Goal: Task Accomplishment & Management: Manage account settings

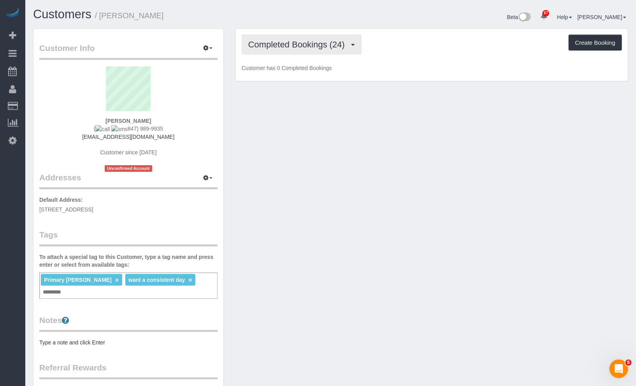
click at [329, 47] on span "Completed Bookings (24)" at bounding box center [298, 45] width 100 height 10
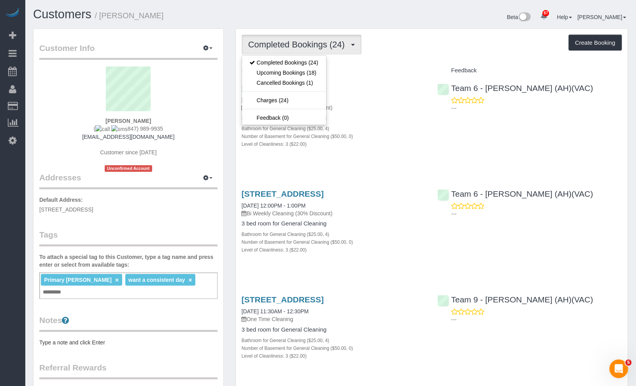
click at [449, 40] on div "Completed Bookings (24) Completed Bookings (24) Upcoming Bookings (18) Cancelle…" at bounding box center [432, 45] width 380 height 20
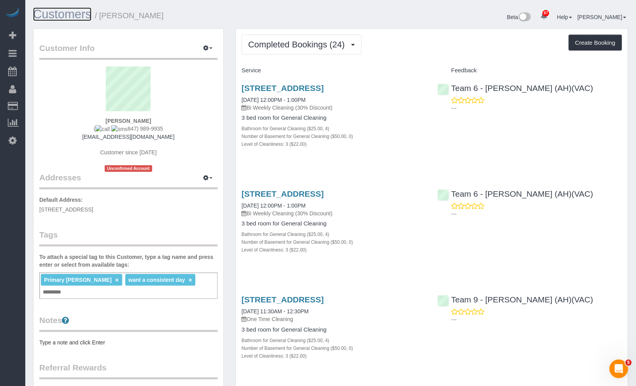
click at [76, 17] on link "Customers" at bounding box center [62, 14] width 58 height 14
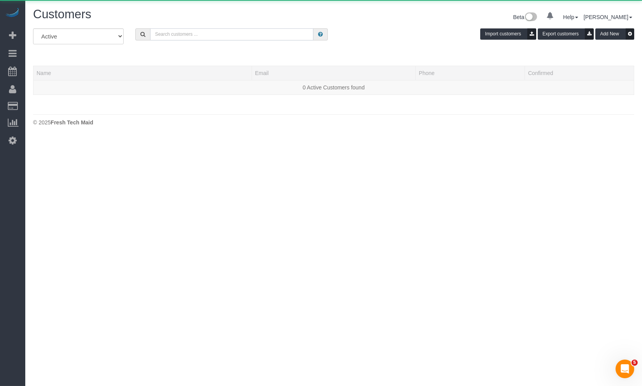
click at [196, 35] on input "text" at bounding box center [231, 34] width 163 height 12
paste input "Pilar Ortega"
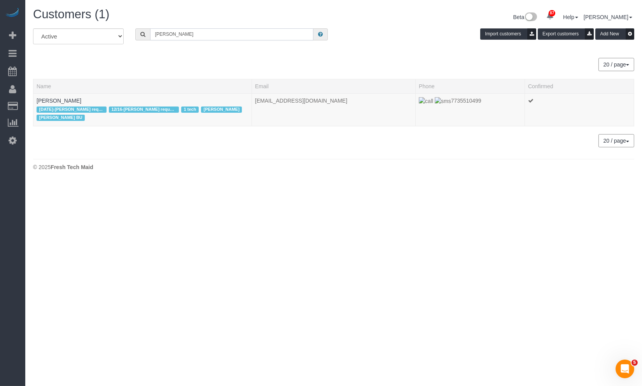
drag, startPoint x: 155, startPoint y: 35, endPoint x: 161, endPoint y: 43, distance: 10.0
click at [155, 35] on input "Pilar Ortega" at bounding box center [231, 34] width 163 height 12
type input "Pilar Ortega"
click at [52, 100] on link "Pilar Ortega" at bounding box center [59, 101] width 45 height 6
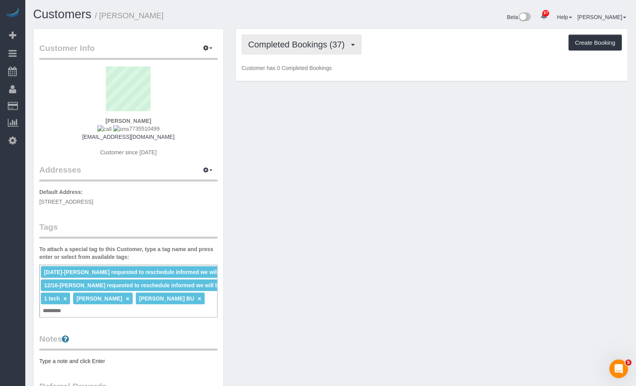
click at [294, 51] on button "Completed Bookings (37)" at bounding box center [302, 45] width 120 height 20
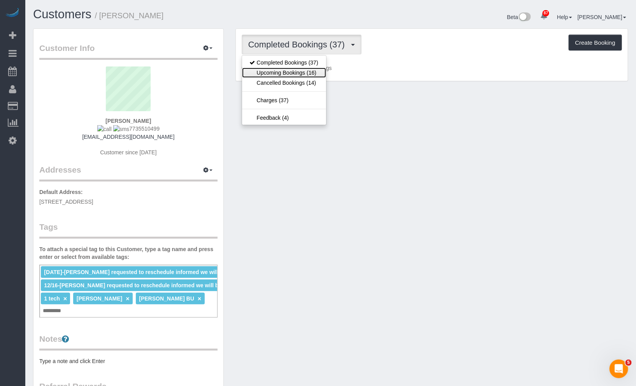
click at [298, 75] on link "Upcoming Bookings (16)" at bounding box center [284, 73] width 84 height 10
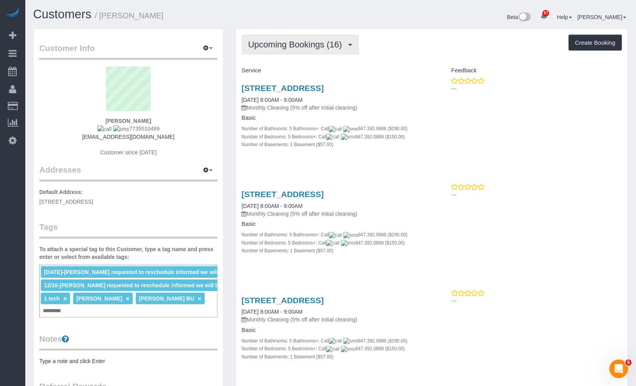
click at [314, 49] on span "Upcoming Bookings (16)" at bounding box center [297, 45] width 98 height 10
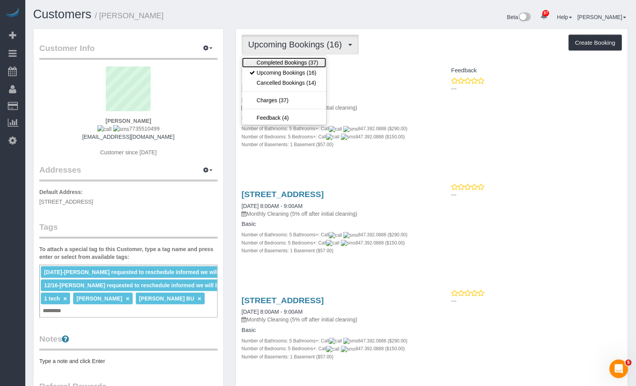
click at [316, 59] on link "Completed Bookings (37)" at bounding box center [284, 63] width 84 height 10
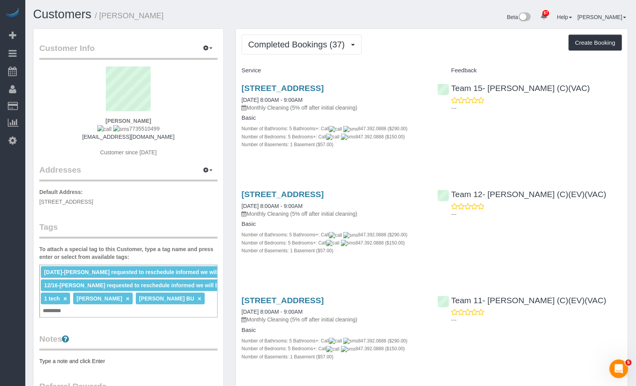
scroll to position [43, 0]
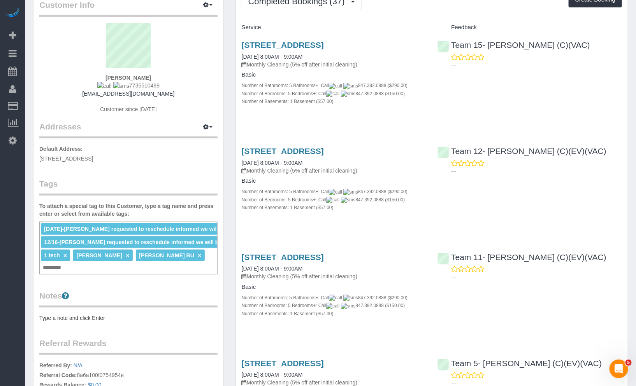
click at [182, 240] on span "12/16-[PERSON_NAME] requested to reschedule informed we will be sending [PERSON…" at bounding box center [167, 242] width 247 height 6
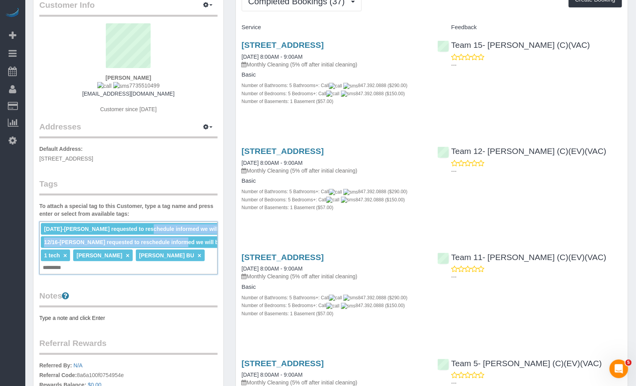
drag, startPoint x: 187, startPoint y: 240, endPoint x: 146, endPoint y: 229, distance: 42.5
click at [146, 223] on ul "1/16/2025-Pilar requested to reschedule informed we will be sending Candice × 1…" at bounding box center [128, 223] width 177 height 0
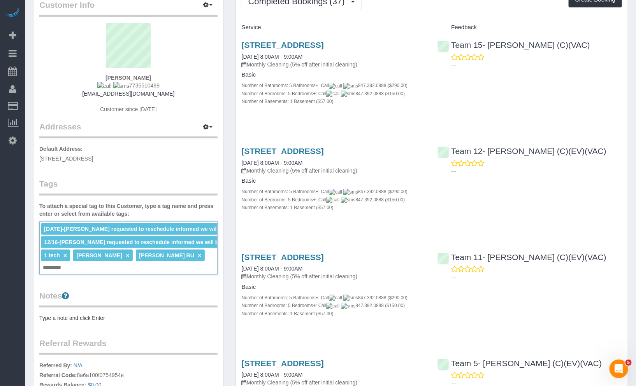
click at [162, 166] on div "Customer Info Edit Contact Info Send Message Email Preferences Special Sales Ta…" at bounding box center [128, 224] width 190 height 477
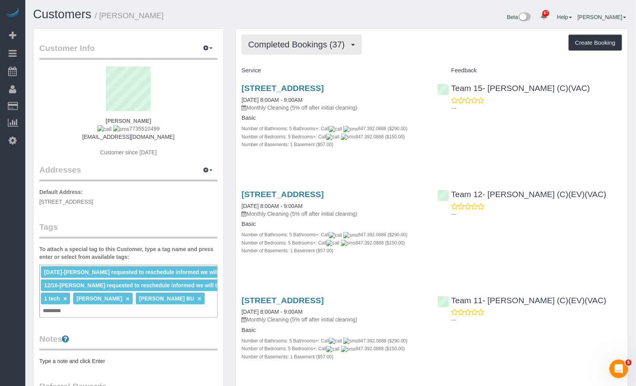
click at [294, 43] on span "Completed Bookings (37)" at bounding box center [298, 45] width 100 height 10
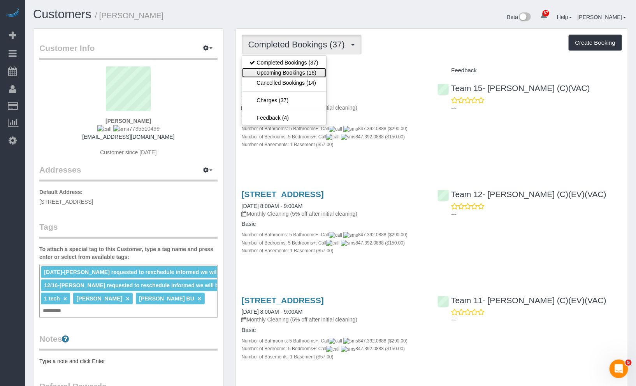
click at [315, 70] on link "Upcoming Bookings (16)" at bounding box center [284, 73] width 84 height 10
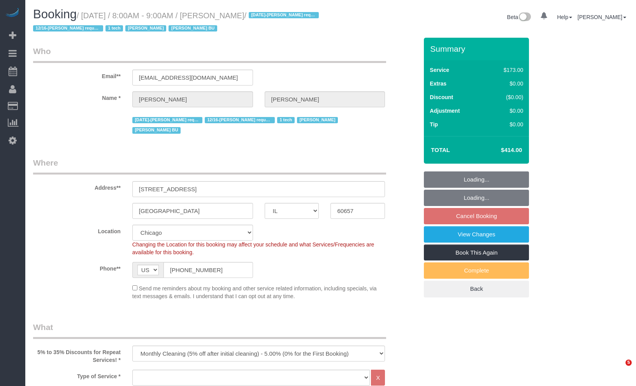
select select "IL"
select select "number:1"
select select "number:58"
select select "number:139"
select select "number:104"
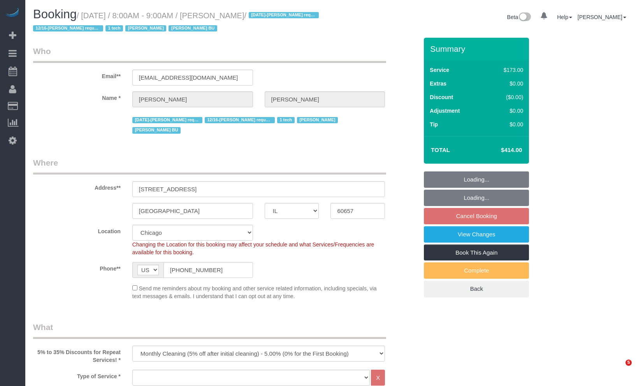
select select "object:1240"
select select "spot6"
select select "5"
select select "1"
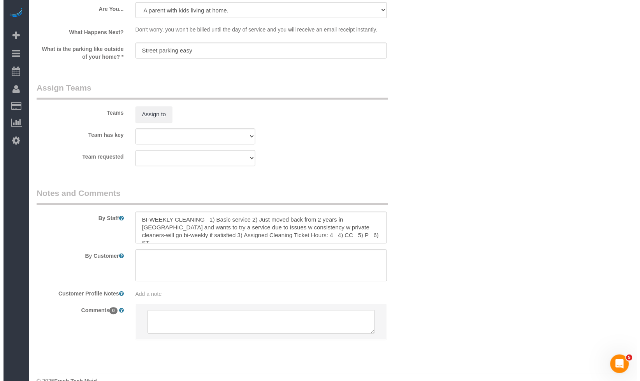
scroll to position [1091, 0]
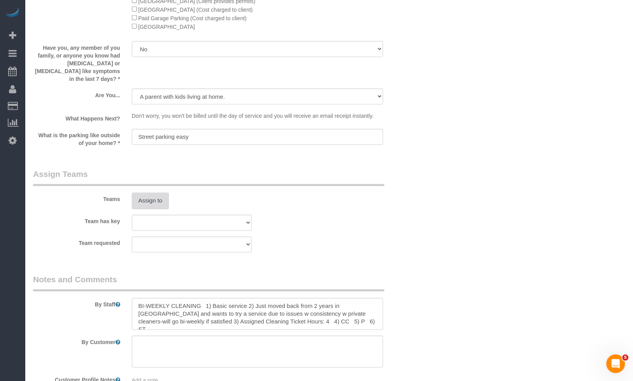
click at [142, 193] on button "Assign to" at bounding box center [150, 201] width 37 height 16
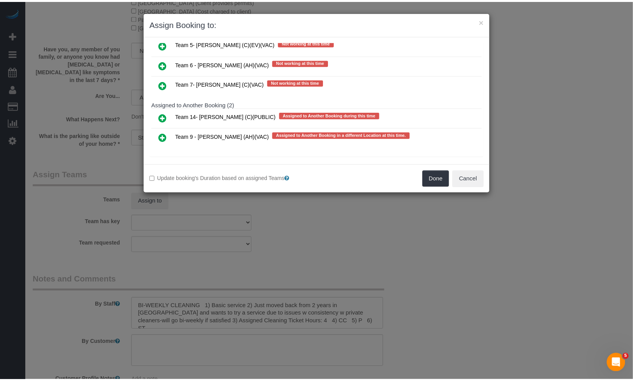
scroll to position [196, 0]
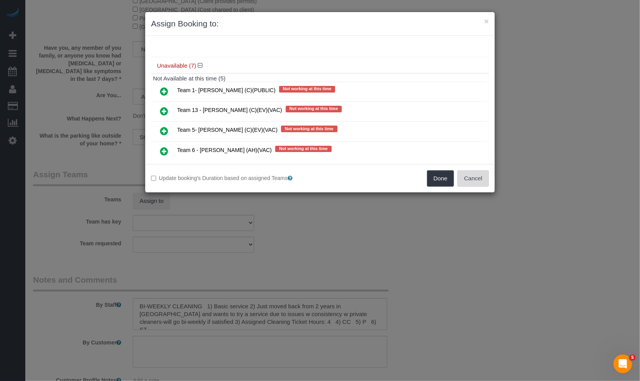
click at [468, 173] on button "Cancel" at bounding box center [473, 178] width 32 height 16
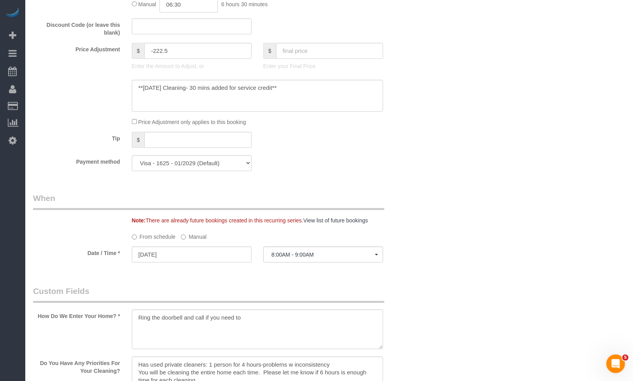
scroll to position [605, 0]
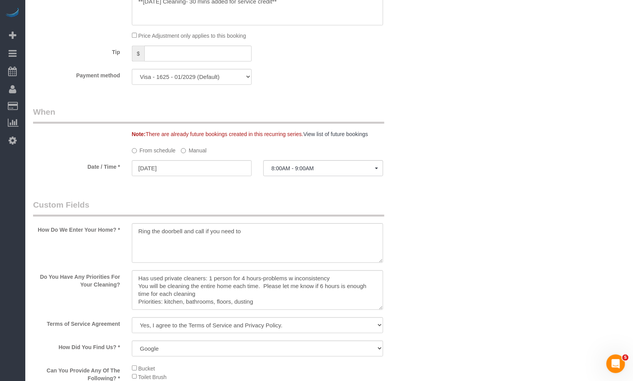
click at [207, 144] on label "Manual" at bounding box center [194, 149] width 26 height 11
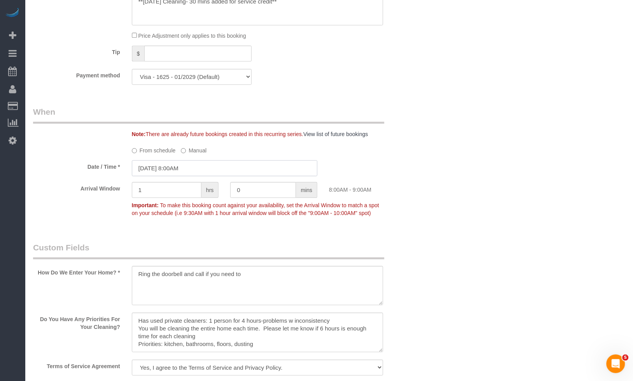
click at [255, 160] on input "10/16/2025 8:00AM" at bounding box center [225, 168] width 186 height 16
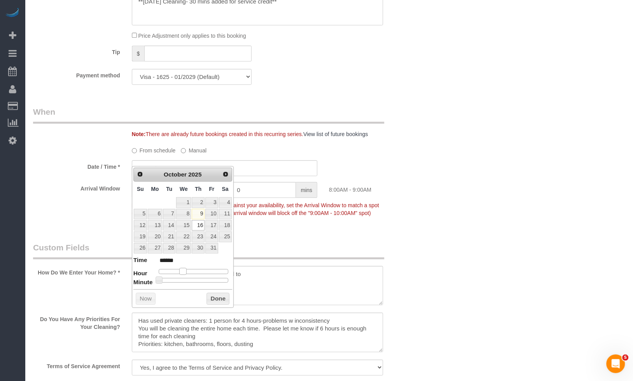
type input "10/16/2025 9:00AM"
type input "******"
type input "10/16/2025 10:00AM"
type input "*******"
type input "10/16/2025 11:00AM"
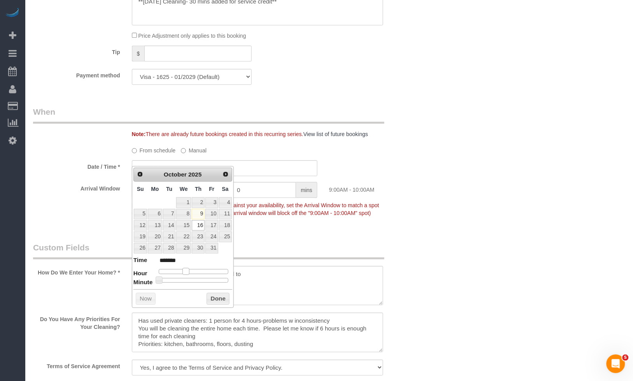
type input "*******"
type input "10/16/2025 10:00AM"
type input "*******"
type input "10/16/2025 9:00AM"
type input "******"
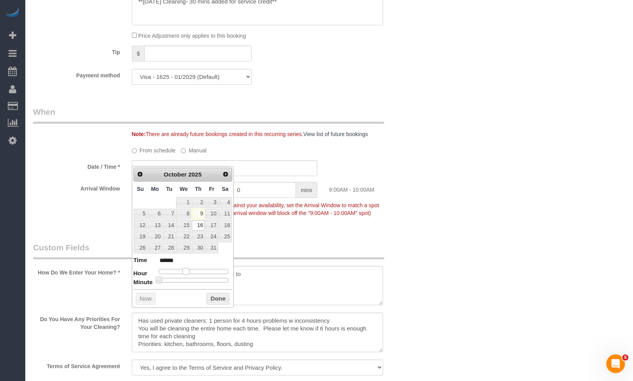
drag, startPoint x: 185, startPoint y: 273, endPoint x: 189, endPoint y: 275, distance: 4.6
click at [189, 275] on dl "Time ****** Hour Minute Second Millisecond Microsecond Time Zone ***** ***** **…" at bounding box center [182, 269] width 99 height 27
type input "10/16/2025 8:00AM"
type input "******"
click at [184, 273] on span at bounding box center [182, 271] width 7 height 7
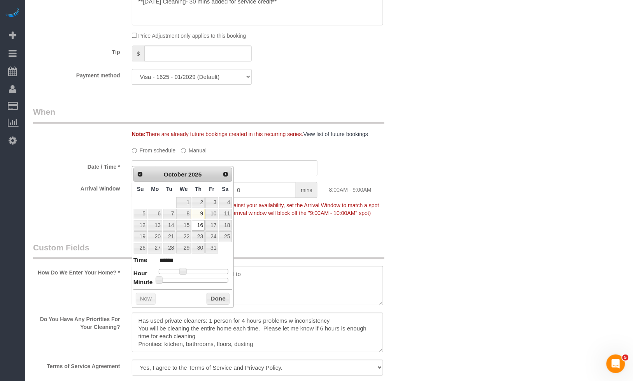
drag, startPoint x: 158, startPoint y: 287, endPoint x: 172, endPoint y: 288, distance: 14.0
click at [172, 288] on div "Prev Next October 2025 Su Mo Tu We Th Fr Sa 1 2 3 4 5 6 7 8 9 10 11 12 13 14 15…" at bounding box center [183, 237] width 102 height 142
type input "10/16/2025 8:05AM"
type input "******"
type input "10/16/2025 8:10AM"
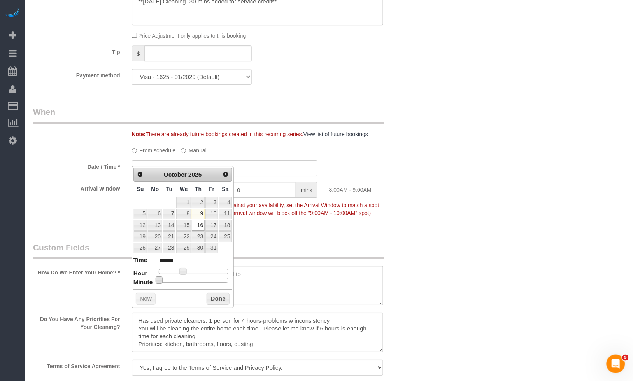
type input "******"
type input "10/16/2025 8:15AM"
type input "******"
type input "10/16/2025 8:20AM"
type input "******"
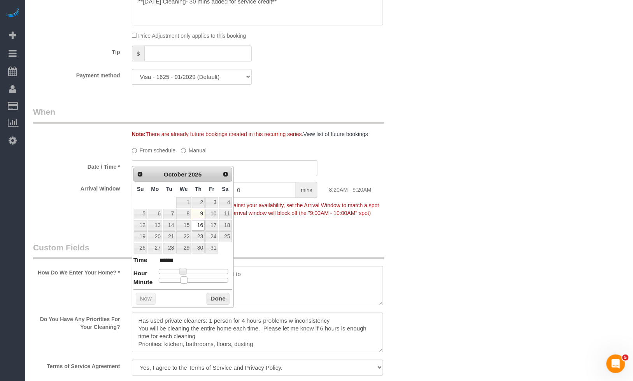
type input "10/16/2025 8:25AM"
type input "******"
type input "[DATE] 8:30AM"
type input "******"
drag, startPoint x: 158, startPoint y: 281, endPoint x: 196, endPoint y: 282, distance: 38.1
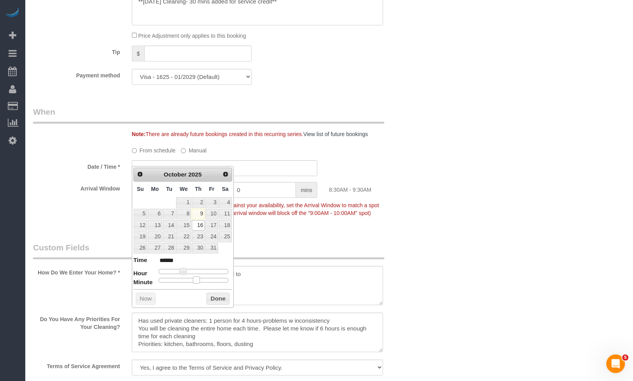
click at [196, 282] on span at bounding box center [196, 280] width 7 height 7
click at [203, 297] on div "Prev Next October 2025 Su Mo Tu We Th Fr Sa 1 2 3 4 5 6 7 8 9 10 11 12 13 14 15…" at bounding box center [183, 237] width 102 height 142
click at [209, 295] on button "Done" at bounding box center [218, 299] width 23 height 12
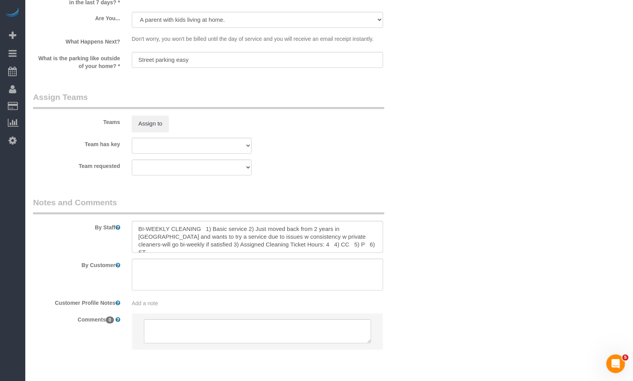
scroll to position [1228, 0]
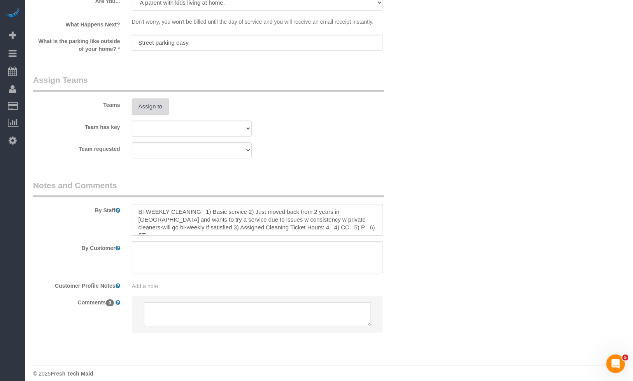
click at [147, 98] on button "Assign to" at bounding box center [150, 106] width 37 height 16
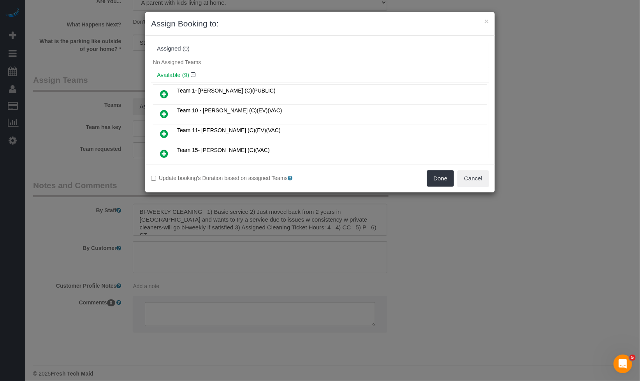
click at [165, 91] on icon at bounding box center [164, 93] width 8 height 9
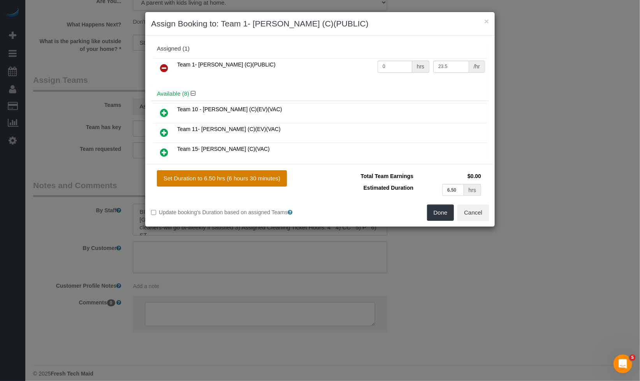
drag, startPoint x: 258, startPoint y: 180, endPoint x: 324, endPoint y: 196, distance: 67.6
click at [259, 180] on button "Set Duration to 6.50 hrs (6 hours 30 minutes)" at bounding box center [222, 178] width 130 height 16
type input "6.50"
click at [433, 208] on button "Done" at bounding box center [440, 213] width 27 height 16
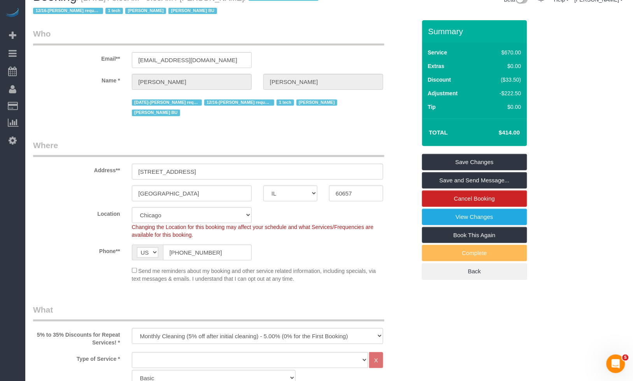
scroll to position [0, 0]
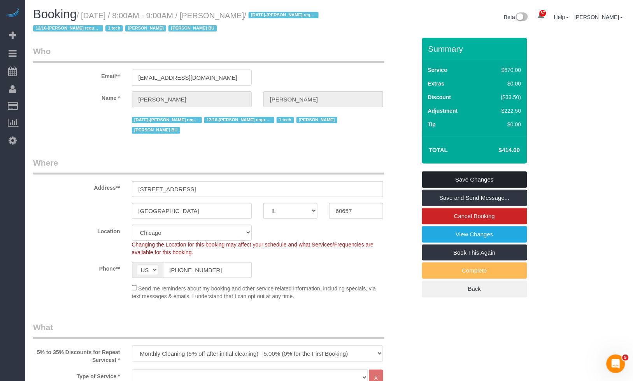
click at [468, 180] on link "Save Changes" at bounding box center [474, 180] width 105 height 16
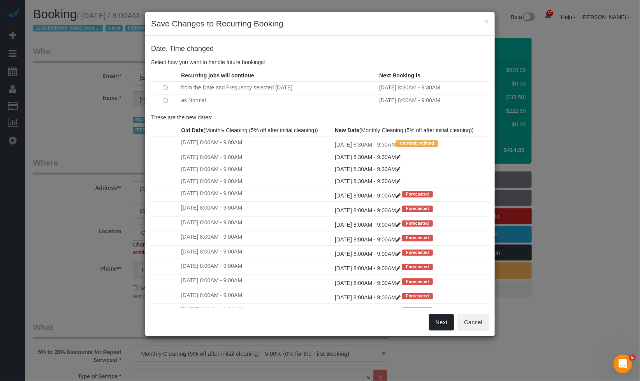
click at [433, 324] on button "Next" at bounding box center [441, 322] width 25 height 16
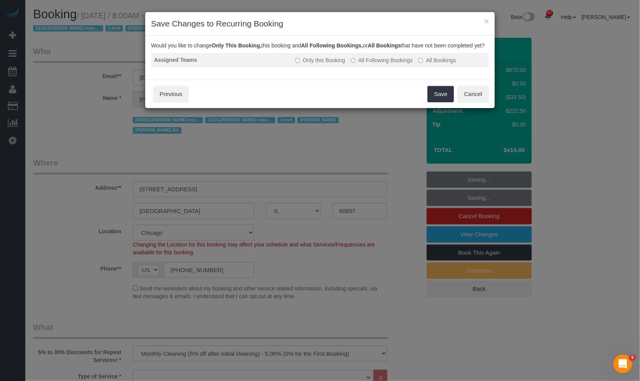
click at [370, 64] on label "All Following Bookings" at bounding box center [381, 60] width 62 height 8
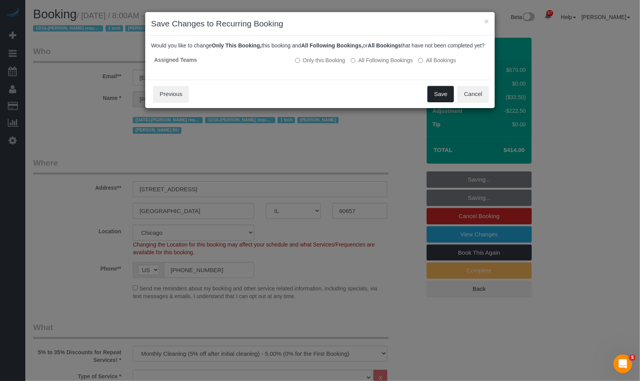
click at [432, 100] on button "Save" at bounding box center [440, 94] width 26 height 16
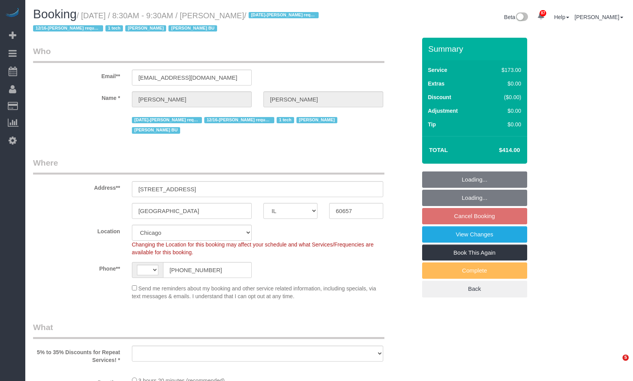
select select "IL"
select select "string:[GEOGRAPHIC_DATA]"
select select "number:1"
select select "number:58"
select select "number:139"
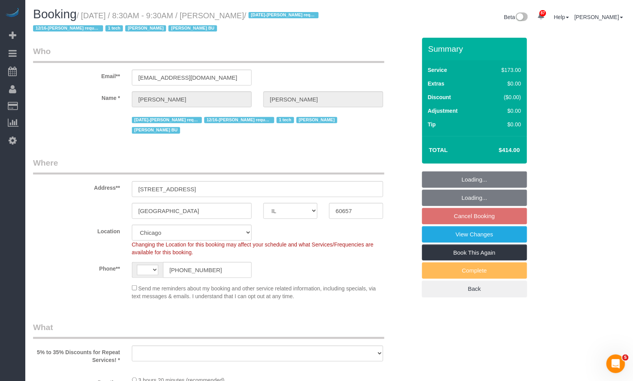
select select "number:104"
select select "object:1154"
select select "5"
select select "1"
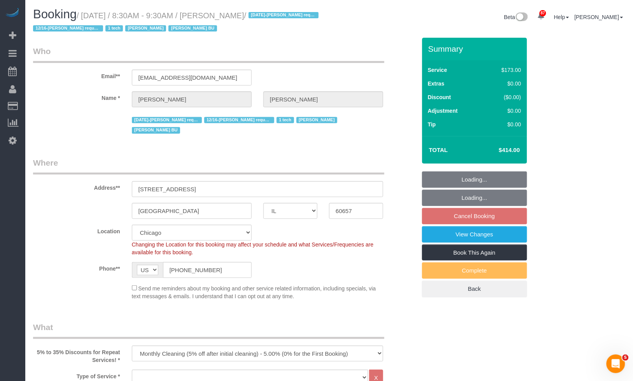
select select "5"
select select "1"
